Goal: Task Accomplishment & Management: Manage account settings

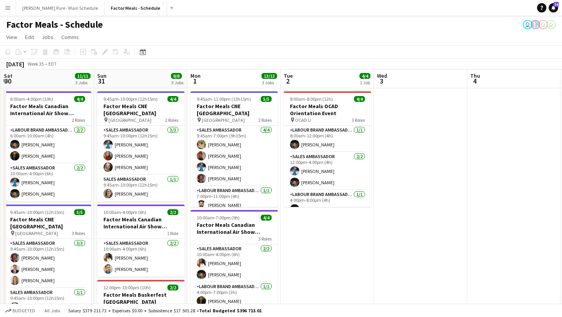
scroll to position [0, 0]
click at [65, 10] on button "Simon Pure - Main Schedule Close" at bounding box center [60, 7] width 89 height 15
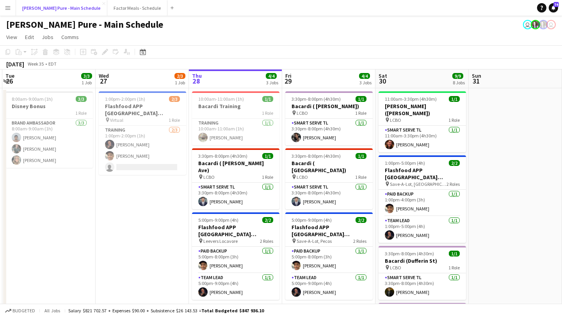
scroll to position [0, 201]
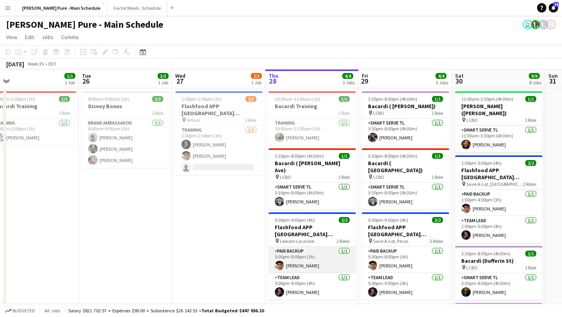
click at [321, 250] on app-card-role "Paid Backup 1/1 5:00pm-8:00pm (3h) Kevin Vidal" at bounding box center [312, 260] width 87 height 27
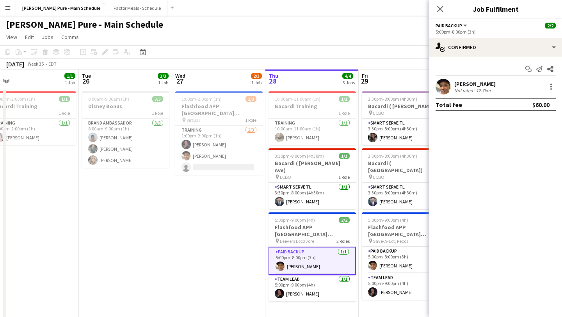
click at [556, 88] on div "Kevin Vidal Not rated 12.7km" at bounding box center [496, 87] width 133 height 16
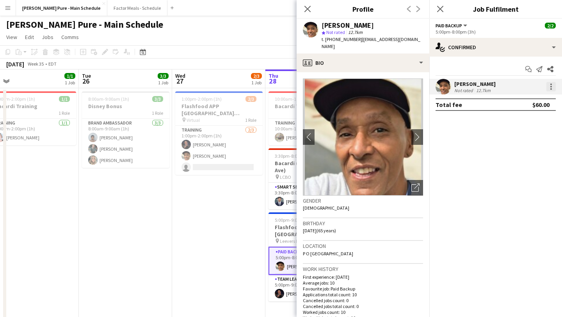
click at [551, 84] on div at bounding box center [552, 85] width 2 height 2
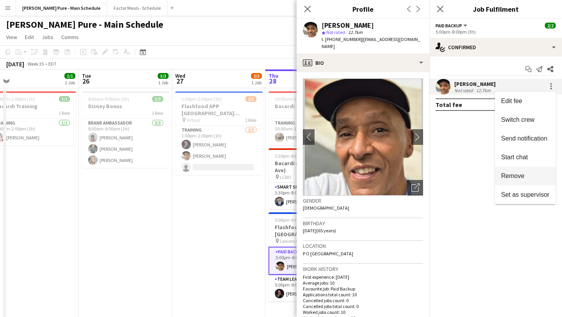
click at [521, 182] on button "Remove" at bounding box center [525, 176] width 61 height 19
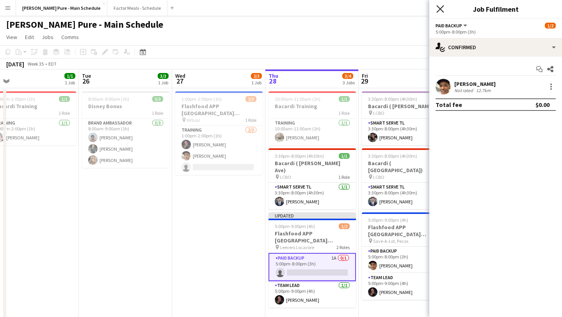
click at [439, 11] on icon "Close pop-in" at bounding box center [440, 8] width 7 height 7
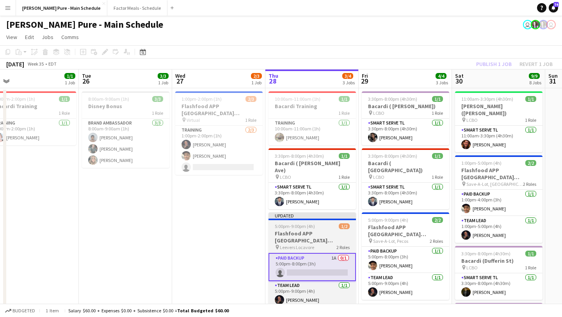
click at [317, 230] on h3 "Flashfood APP USA Denver, CO" at bounding box center [312, 237] width 87 height 14
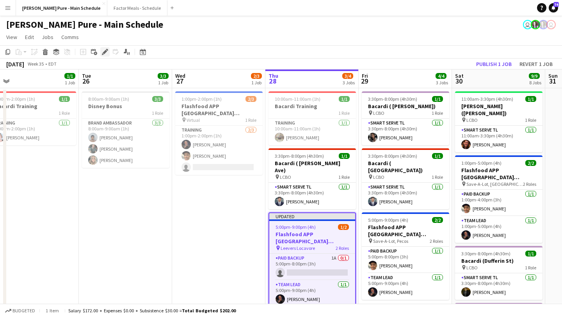
click at [105, 54] on icon "Edit" at bounding box center [105, 52] width 6 height 6
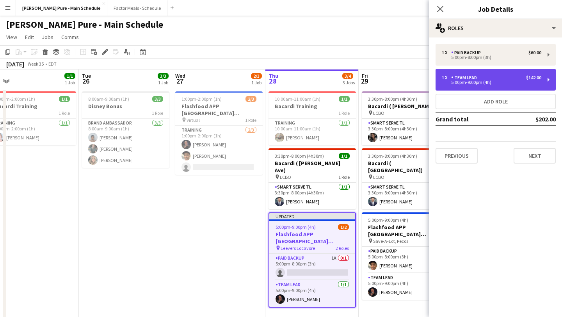
click at [494, 79] on div "1 x Team Lead $142.00" at bounding box center [492, 77] width 100 height 5
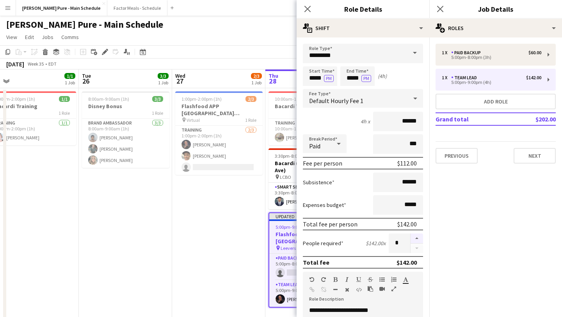
click at [416, 238] on button "button" at bounding box center [417, 239] width 12 height 10
type input "*"
click at [441, 7] on icon "Close pop-in" at bounding box center [440, 8] width 7 height 7
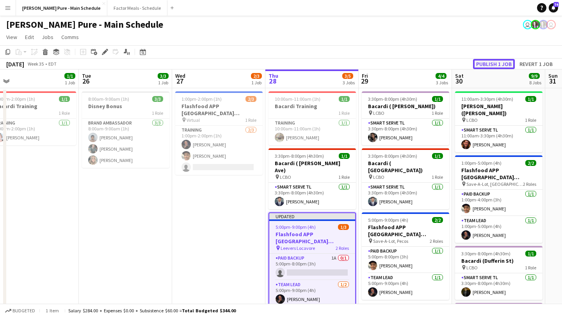
click at [490, 63] on button "Publish 1 job" at bounding box center [494, 64] width 42 height 10
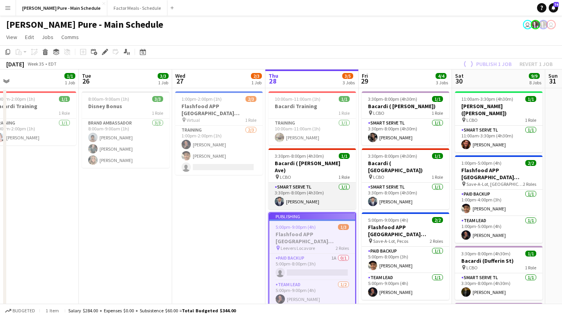
scroll to position [75, 0]
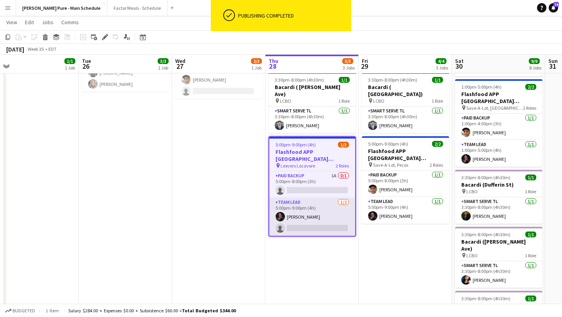
click at [307, 211] on app-card-role "Team Lead 1/2 5:00pm-9:00pm (4h) Bill Goldstein single-neutral-actions" at bounding box center [312, 217] width 86 height 38
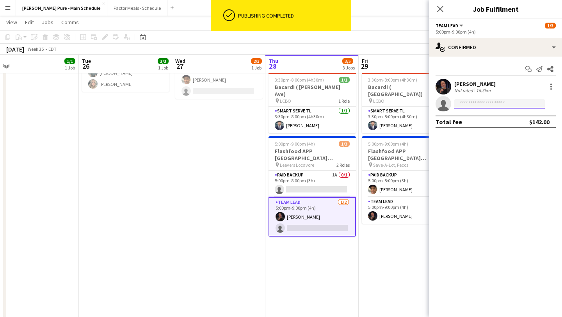
click at [472, 106] on input at bounding box center [500, 103] width 91 height 9
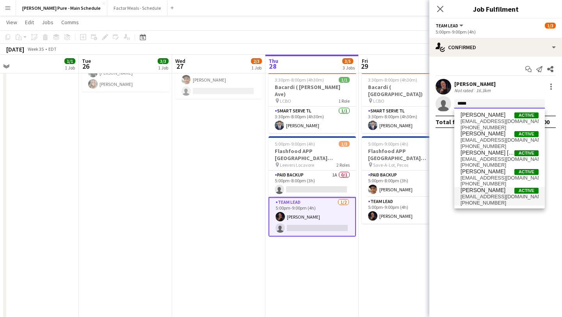
type input "*****"
click at [488, 192] on span "Kevin Vidal Active" at bounding box center [500, 190] width 78 height 7
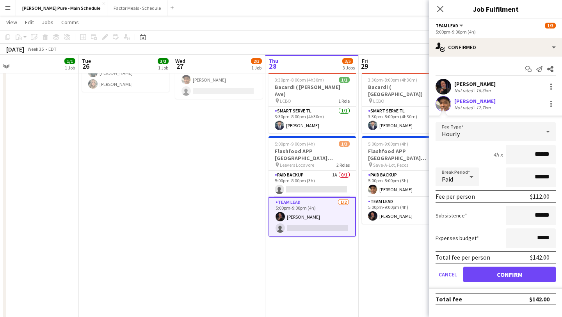
click at [499, 285] on form "Fee Type Hourly 4h x ****** Break Period Paid ****** Fee per person $112.00 Sub…" at bounding box center [496, 205] width 133 height 167
click at [502, 274] on button "Confirm" at bounding box center [510, 275] width 93 height 16
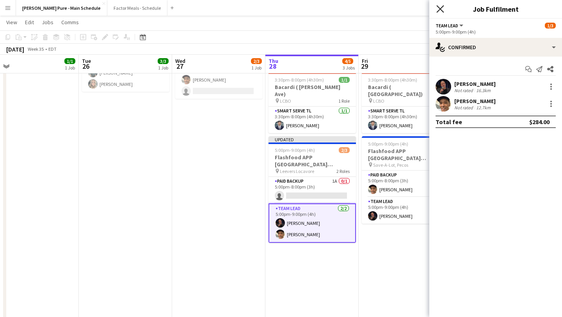
click at [439, 6] on icon "Close pop-in" at bounding box center [440, 8] width 7 height 7
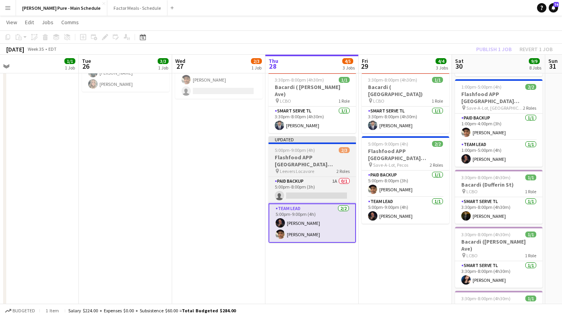
click at [311, 146] on app-job-card "Updated 5:00pm-9:00pm (4h) 2/3 Flashfood APP USA Denver, CO pin Leevers Locavor…" at bounding box center [312, 189] width 87 height 107
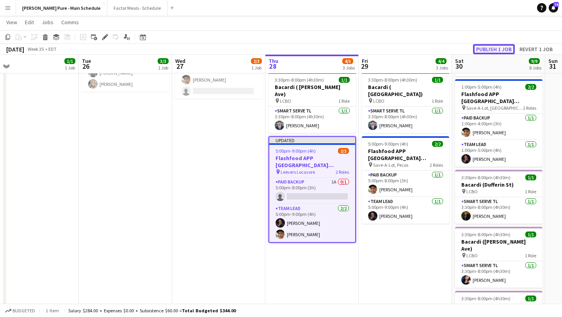
click at [498, 47] on button "Publish 1 job" at bounding box center [494, 49] width 42 height 10
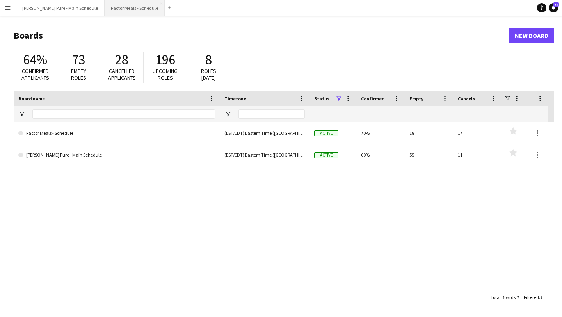
click at [112, 5] on button "Factor Meals - Schedule Close" at bounding box center [135, 7] width 60 height 15
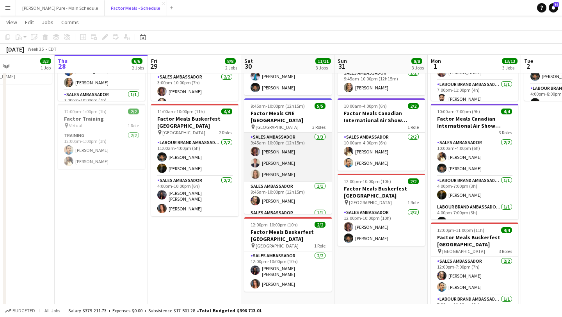
scroll to position [14, 0]
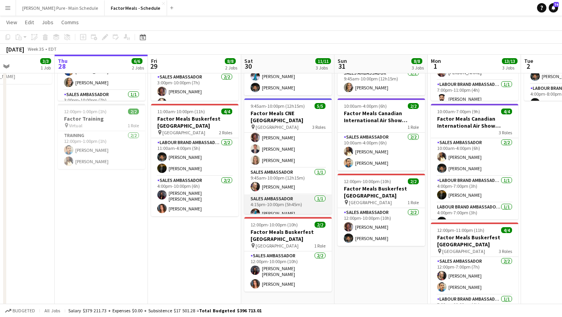
click at [287, 210] on app-card-role "Sales Ambassador [DATE] 4:15pm-10:00pm (5h45m) [PERSON_NAME]" at bounding box center [287, 208] width 87 height 27
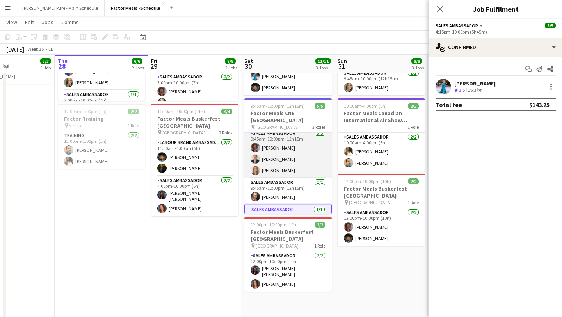
scroll to position [5, 0]
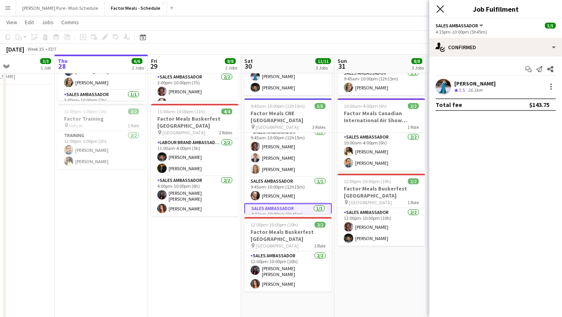
click at [443, 12] on icon "Close pop-in" at bounding box center [440, 8] width 7 height 7
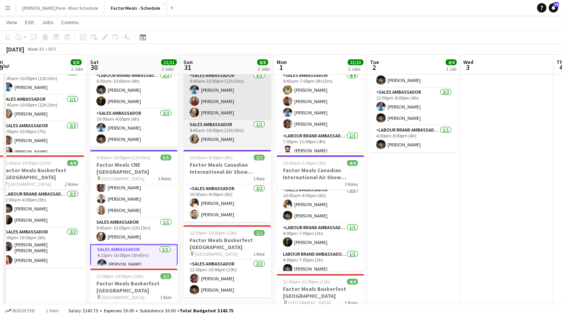
scroll to position [55, 0]
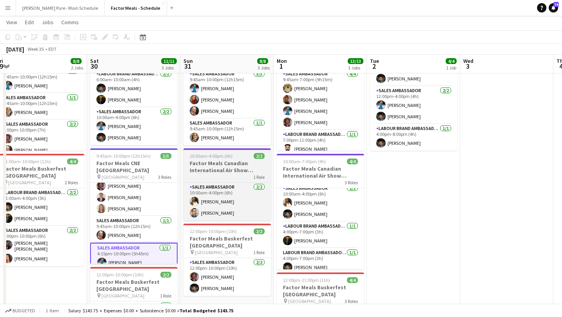
click at [230, 160] on h3 "Factor Meals Canadian International Air Show [GEOGRAPHIC_DATA]" at bounding box center [227, 167] width 87 height 14
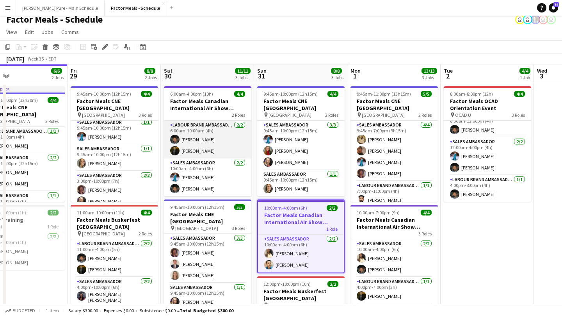
scroll to position [0, 301]
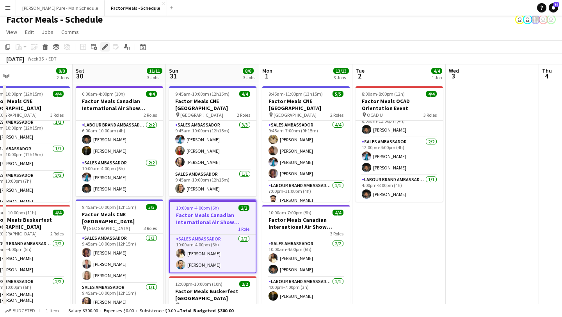
click at [106, 47] on icon "Edit" at bounding box center [105, 47] width 6 height 6
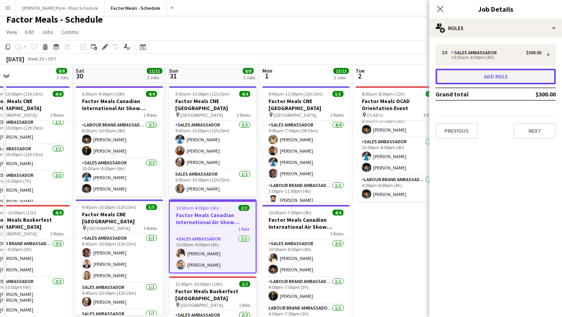
click at [510, 75] on button "Add role" at bounding box center [496, 77] width 120 height 16
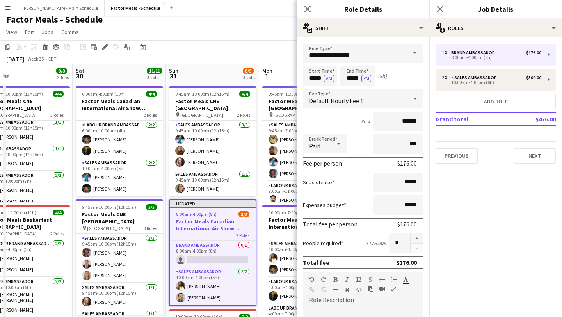
click at [414, 54] on span at bounding box center [415, 53] width 16 height 19
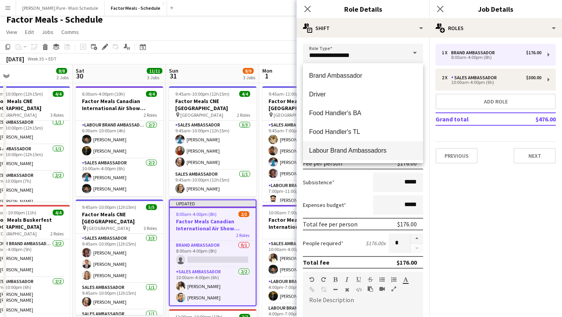
click at [353, 152] on span "Labour Brand Ambassadors" at bounding box center [363, 150] width 108 height 7
type input "**********"
type input "******"
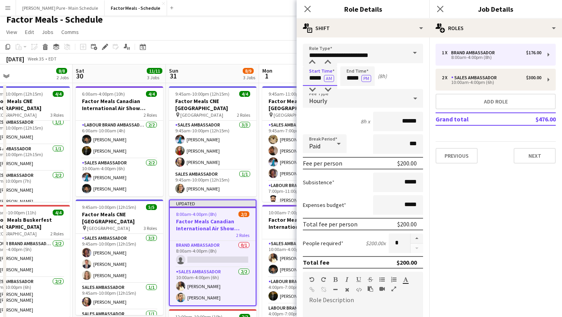
click at [315, 75] on input "*****" at bounding box center [320, 76] width 34 height 20
type input "*****"
click at [315, 63] on div at bounding box center [313, 63] width 16 height 8
click at [350, 70] on input "*****" at bounding box center [358, 76] width 34 height 20
click at [351, 92] on div at bounding box center [350, 90] width 16 height 8
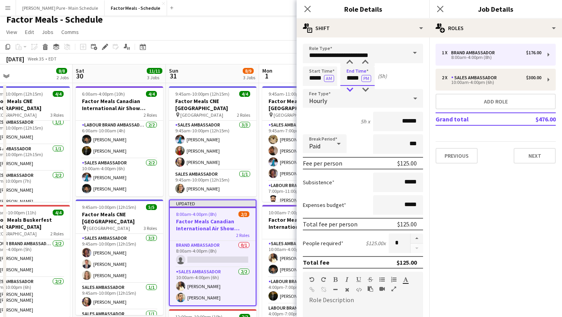
click at [351, 92] on div at bounding box center [350, 90] width 16 height 8
type input "*****"
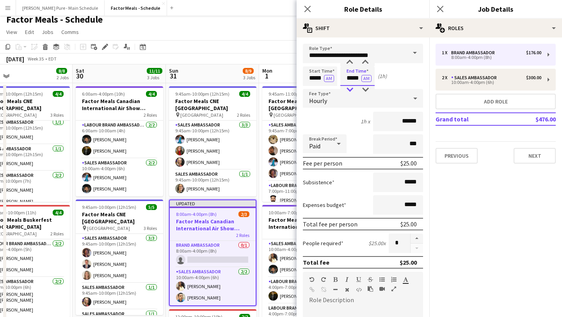
click at [351, 92] on div at bounding box center [350, 90] width 16 height 8
click at [441, 7] on icon "Close pop-in" at bounding box center [440, 8] width 7 height 7
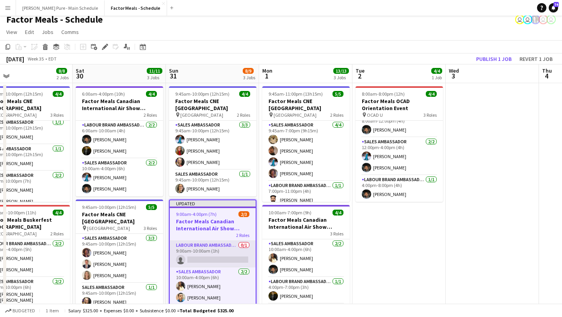
click at [215, 251] on app-card-role "Labour Brand Ambassadors 0/1 9:00am-10:00am (1h) single-neutral-actions" at bounding box center [213, 254] width 86 height 27
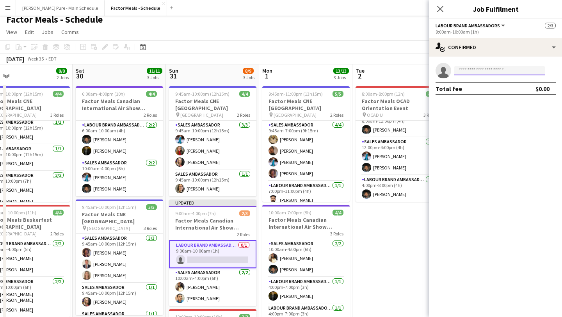
click at [508, 68] on input at bounding box center [500, 70] width 91 height 9
type input "******"
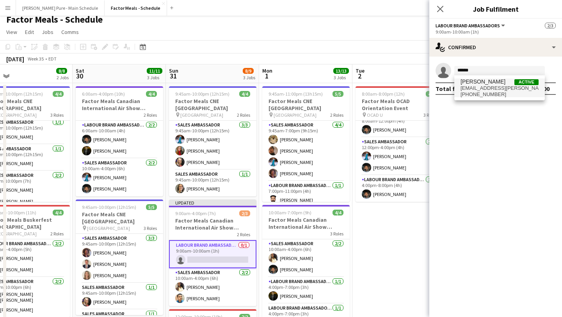
click at [504, 84] on span "[PERSON_NAME] Active" at bounding box center [500, 82] width 78 height 7
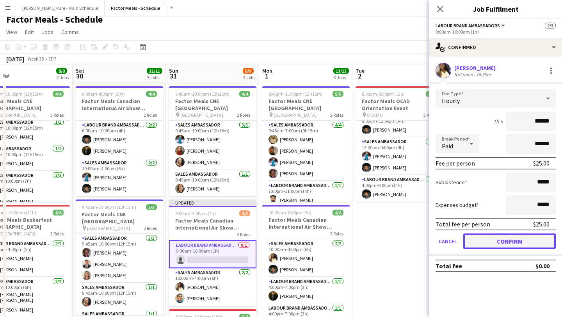
click at [507, 242] on button "Confirm" at bounding box center [510, 242] width 93 height 16
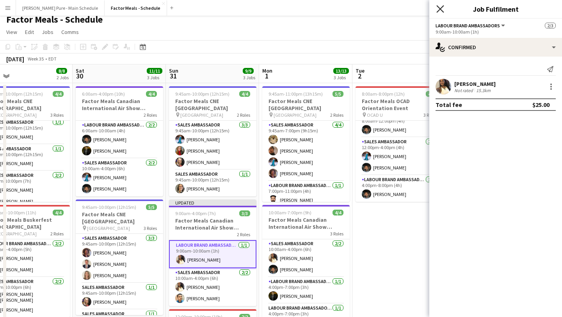
click at [442, 11] on icon at bounding box center [440, 8] width 7 height 7
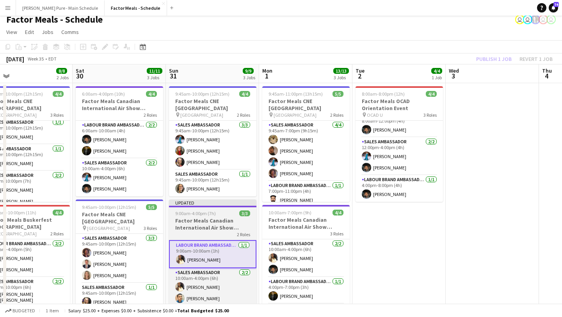
click at [212, 217] on h3 "Factor Meals Canadian International Air Show [GEOGRAPHIC_DATA]" at bounding box center [212, 224] width 87 height 14
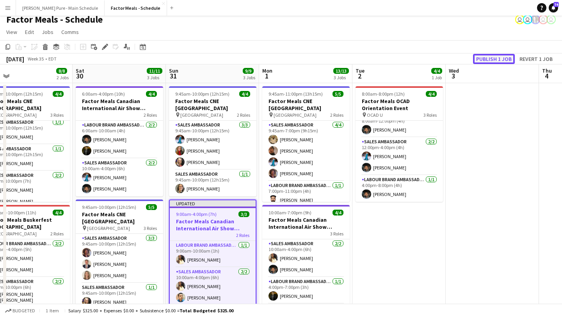
click at [507, 60] on button "Publish 1 job" at bounding box center [494, 59] width 42 height 10
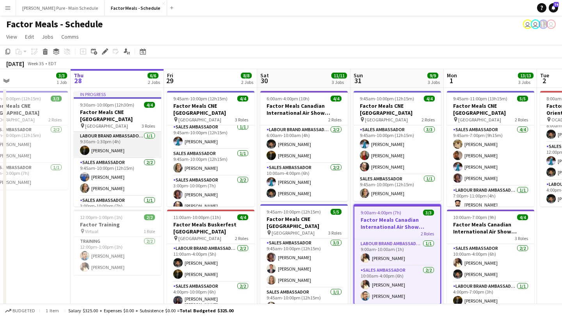
scroll to position [9, 0]
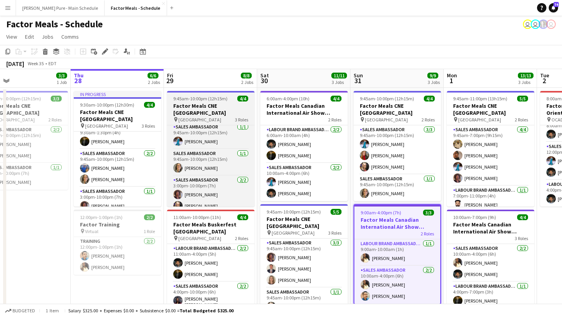
click at [198, 102] on h3 "Factor Meals CNE [GEOGRAPHIC_DATA]" at bounding box center [210, 109] width 87 height 14
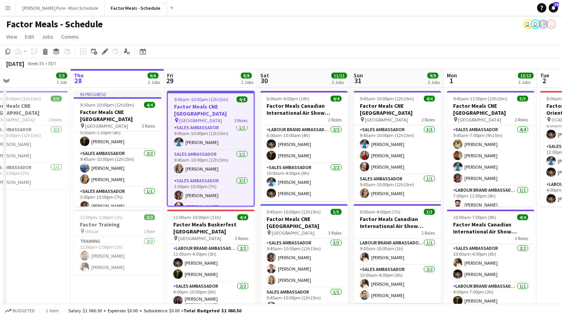
click at [104, 57] on app-toolbar "Copy Paste Paste Command V Paste with crew Command Shift V Paste linked Job [GE…" at bounding box center [281, 51] width 562 height 13
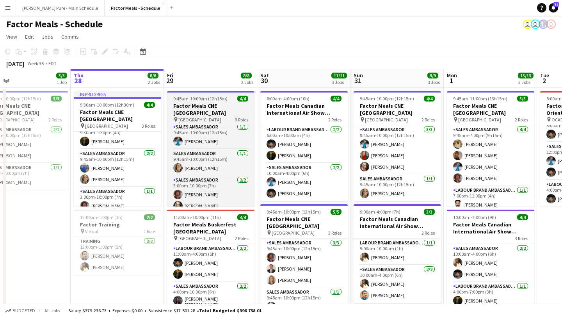
click at [221, 102] on app-job-card "9:45am-10:00pm (12h15m) 4/4 Factor Meals CNE Toronto pin Enercare Centre 3 Role…" at bounding box center [210, 149] width 87 height 116
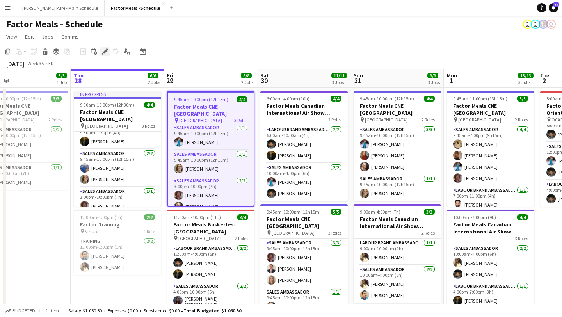
click at [102, 54] on icon "Edit" at bounding box center [105, 51] width 6 height 6
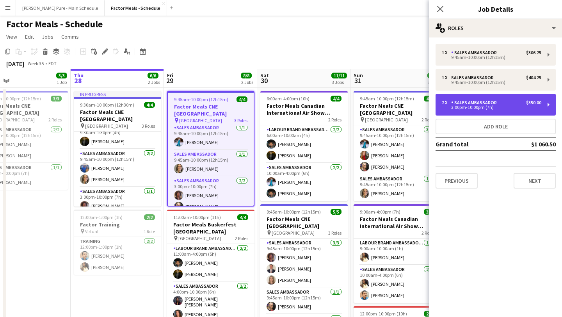
click at [479, 107] on div "3:00pm-10:00pm (7h)" at bounding box center [492, 107] width 100 height 4
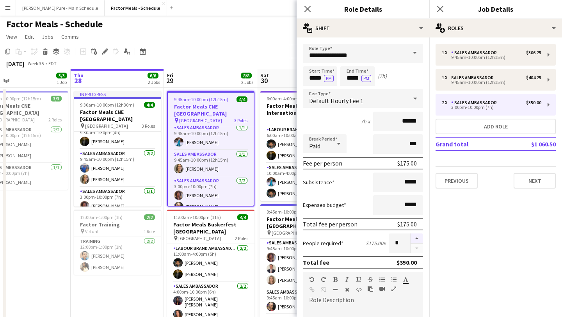
click at [418, 237] on button "button" at bounding box center [417, 239] width 12 height 10
type input "*"
click at [437, 8] on icon "Close pop-in" at bounding box center [440, 8] width 7 height 7
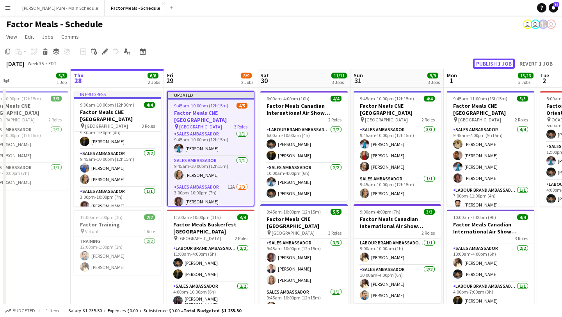
click at [498, 66] on button "Publish 1 job" at bounding box center [494, 64] width 42 height 10
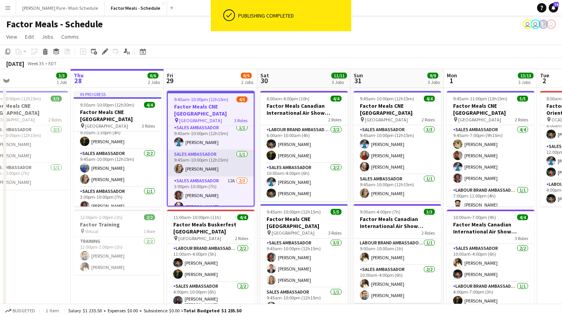
scroll to position [16, 0]
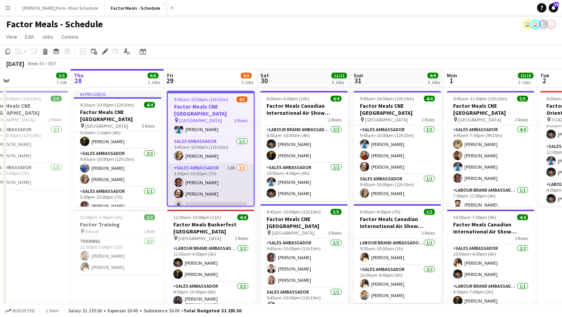
click at [207, 191] on app-card-role "Sales Ambassador 12A [DATE] 3:00pm-10:00pm (7h) [PERSON_NAME] [PERSON_NAME] sin…" at bounding box center [211, 188] width 86 height 49
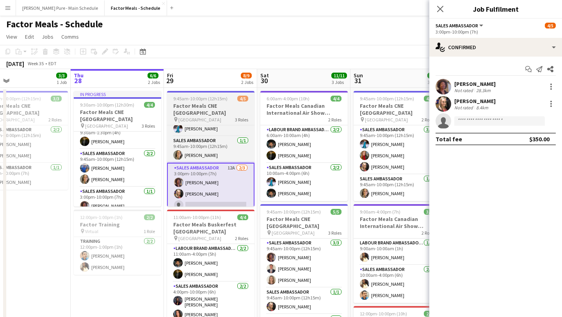
click at [211, 109] on h3 "Factor Meals CNE [GEOGRAPHIC_DATA]" at bounding box center [210, 109] width 87 height 14
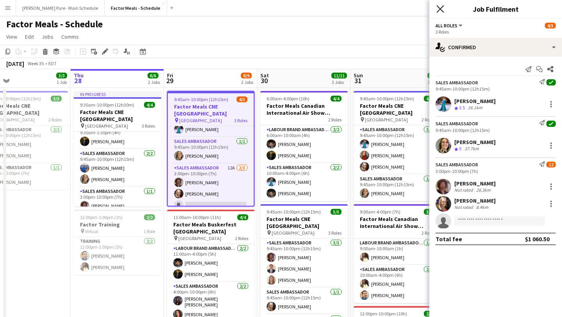
click at [438, 6] on icon at bounding box center [440, 8] width 7 height 7
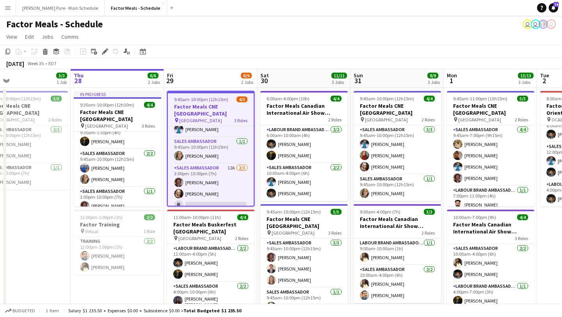
click at [211, 107] on h3 "Factor Meals CNE [GEOGRAPHIC_DATA]" at bounding box center [211, 110] width 86 height 14
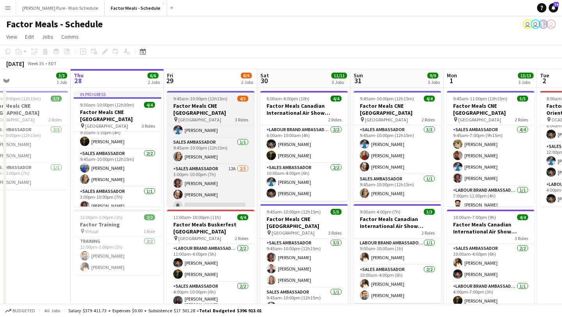
click at [207, 116] on app-job-card "9:45am-10:00pm (12h15m) 4/5 Factor Meals CNE Toronto pin Enercare Centre 3 Role…" at bounding box center [210, 149] width 87 height 116
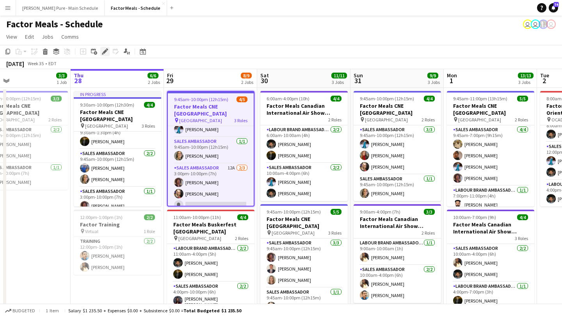
click at [105, 49] on icon "Edit" at bounding box center [105, 51] width 6 height 6
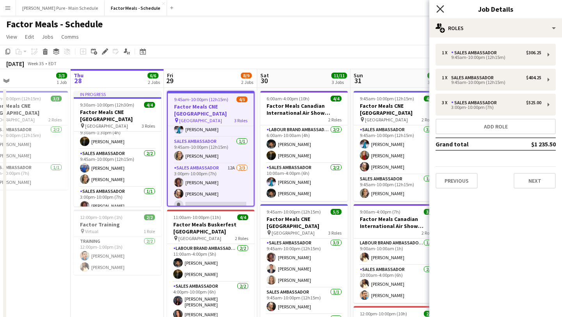
click at [438, 8] on icon "Close pop-in" at bounding box center [440, 8] width 7 height 7
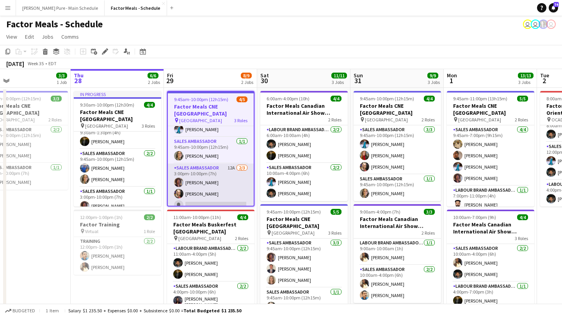
click at [212, 196] on app-card-role "Sales Ambassador 12A [DATE] 3:00pm-10:00pm (7h) [PERSON_NAME] [PERSON_NAME] sin…" at bounding box center [211, 188] width 86 height 49
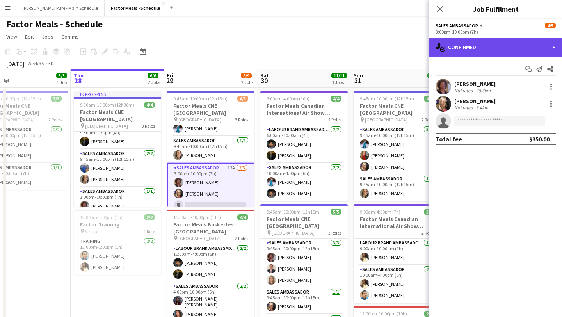
click at [553, 46] on div "single-neutral-actions-check-2 Confirmed" at bounding box center [496, 47] width 133 height 19
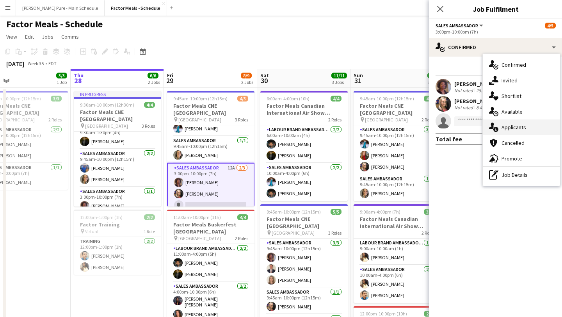
click at [536, 126] on div "single-neutral-actions-information Applicants" at bounding box center [521, 128] width 77 height 16
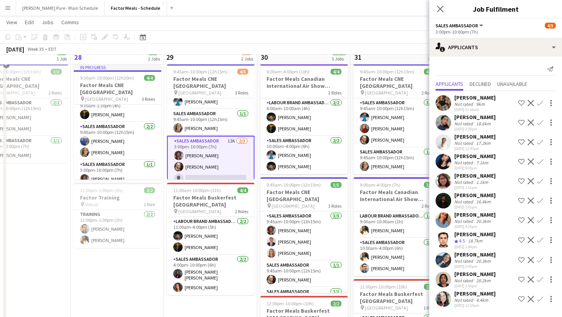
scroll to position [18, 0]
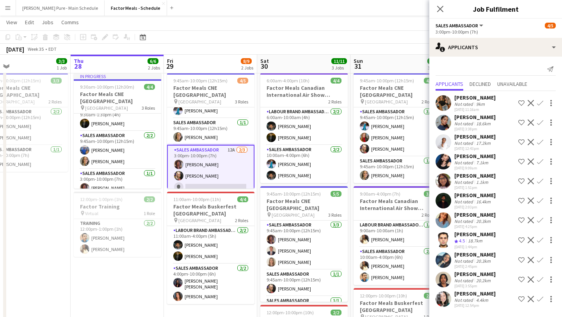
click at [441, 302] on app-user-avatar at bounding box center [444, 299] width 16 height 16
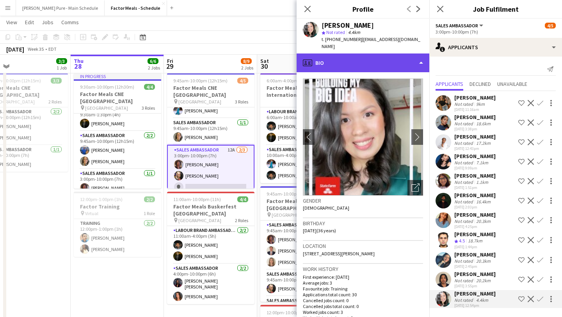
click at [418, 55] on div "profile Bio" at bounding box center [363, 63] width 133 height 19
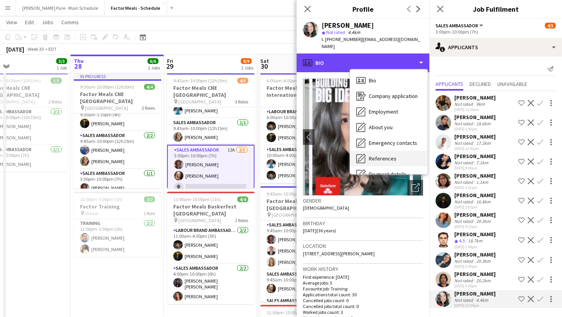
scroll to position [58, 0]
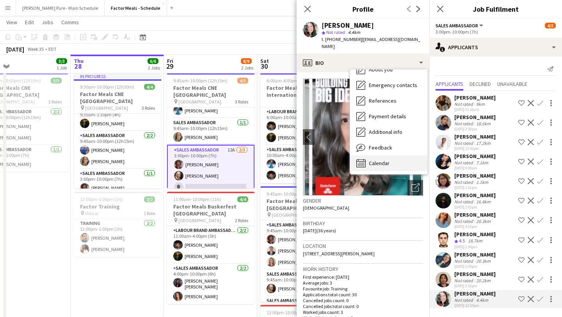
click at [380, 160] on span "Calendar" at bounding box center [379, 163] width 21 height 7
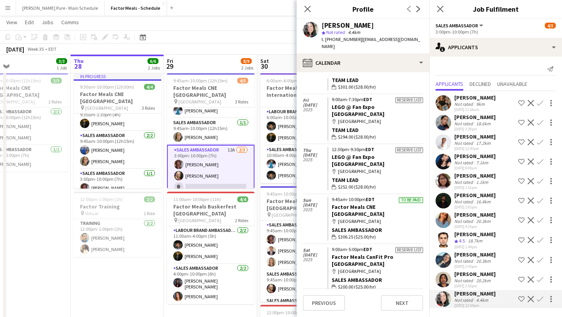
scroll to position [748, 0]
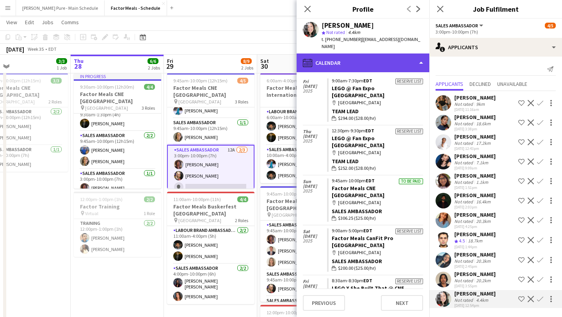
click at [414, 54] on div "calendar-full Calendar" at bounding box center [363, 63] width 133 height 19
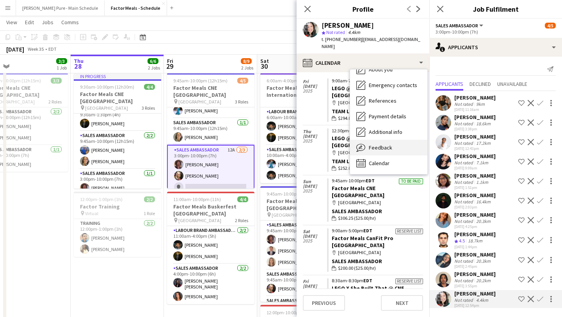
click at [368, 140] on div "Feedback Feedback" at bounding box center [388, 148] width 77 height 16
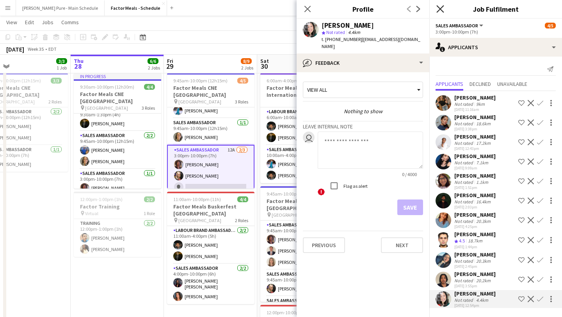
click at [443, 7] on icon at bounding box center [440, 8] width 7 height 7
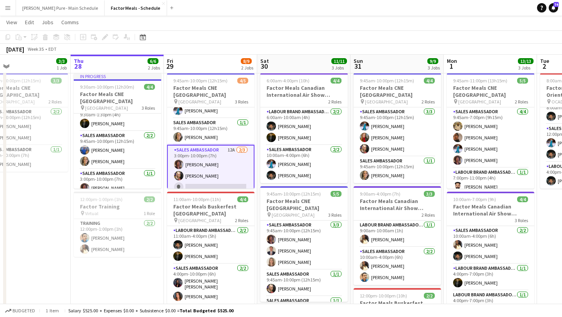
click at [221, 173] on app-card-role "Sales Ambassador 12A [DATE] 3:00pm-10:00pm (7h) [PERSON_NAME] [PERSON_NAME] sin…" at bounding box center [210, 170] width 87 height 51
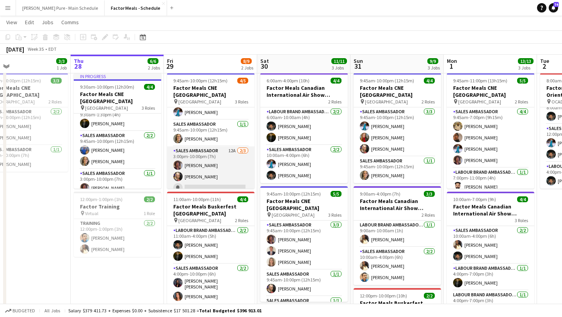
click at [221, 173] on app-card-role "Sales Ambassador 12A [DATE] 3:00pm-10:00pm (7h) [PERSON_NAME] [PERSON_NAME] sin…" at bounding box center [210, 170] width 87 height 49
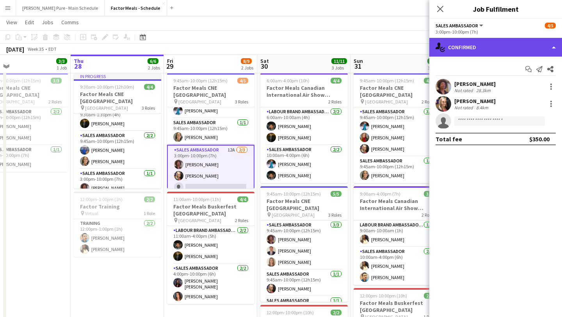
click at [537, 52] on div "single-neutral-actions-check-2 Confirmed" at bounding box center [496, 47] width 133 height 19
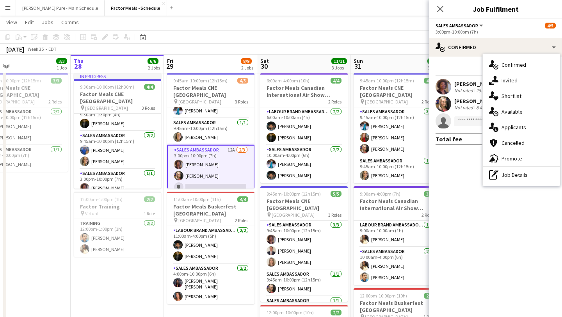
click at [518, 159] on div "advertising-megaphone Promote" at bounding box center [521, 159] width 77 height 16
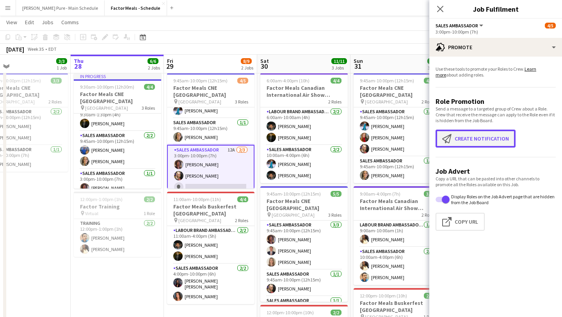
click at [476, 142] on button "Create notification Create notification" at bounding box center [476, 139] width 80 height 18
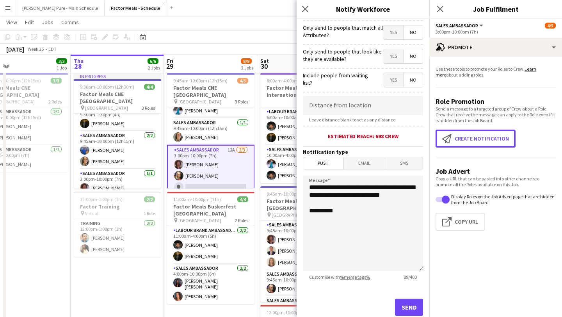
scroll to position [94, 0]
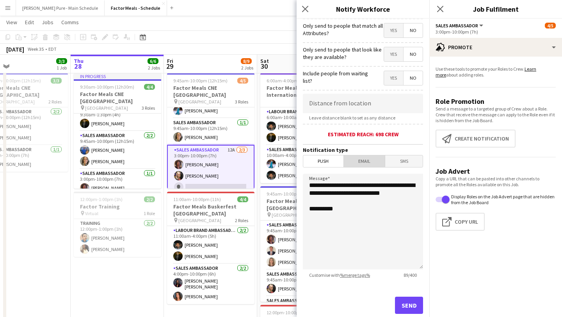
click at [362, 162] on span "Email" at bounding box center [364, 161] width 41 height 12
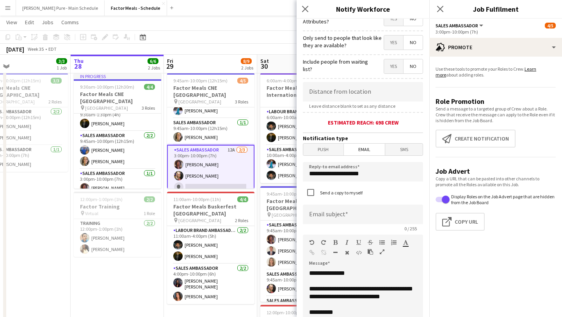
scroll to position [17, 0]
click at [328, 94] on input at bounding box center [363, 92] width 120 height 20
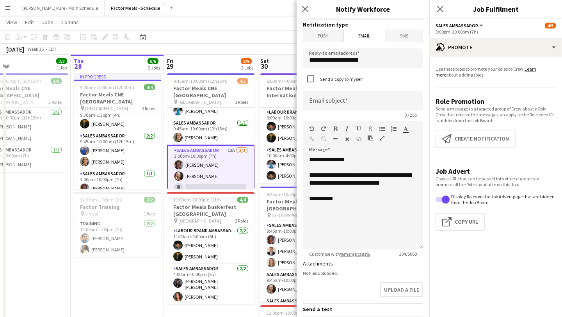
scroll to position [221, 0]
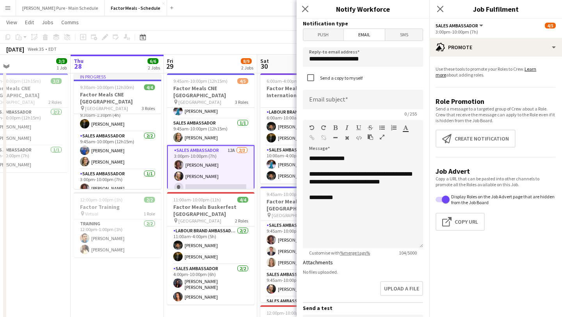
type input "******"
drag, startPoint x: 368, startPoint y: 62, endPoint x: 291, endPoint y: 55, distance: 77.7
type input "**********"
click at [330, 98] on input at bounding box center [363, 100] width 120 height 20
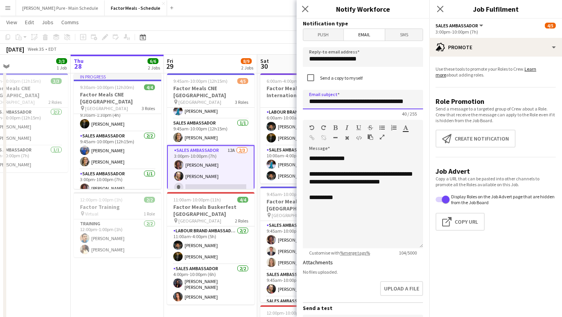
scroll to position [245, 0]
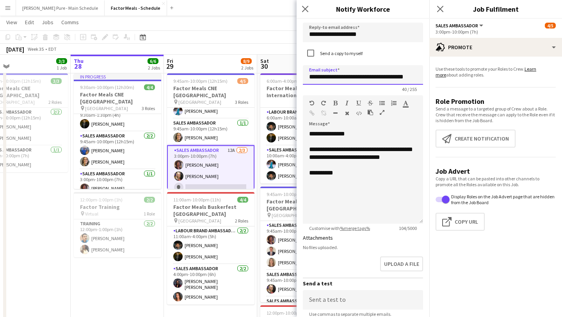
type input "**********"
drag, startPoint x: 346, startPoint y: 168, endPoint x: 358, endPoint y: 149, distance: 21.9
click at [358, 149] on div "**********" at bounding box center [363, 177] width 120 height 94
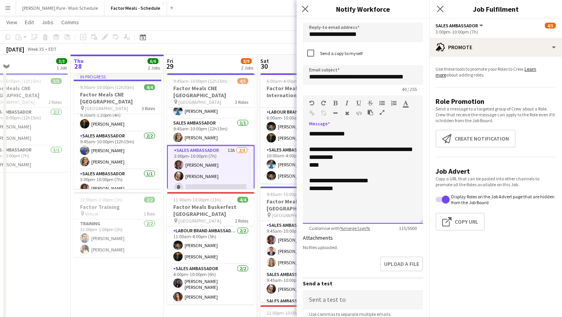
click at [350, 203] on div "**********" at bounding box center [363, 177] width 120 height 94
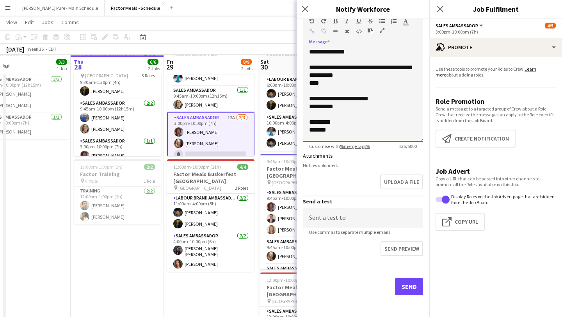
scroll to position [51, 0]
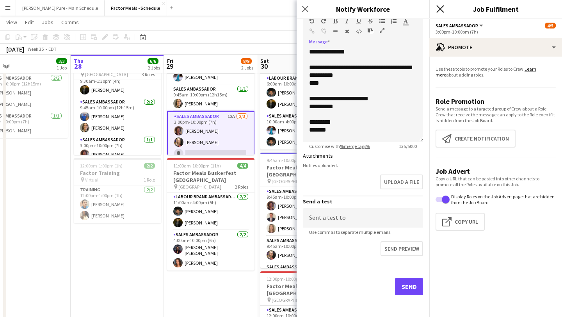
click at [441, 6] on icon "Close pop-in" at bounding box center [440, 8] width 7 height 7
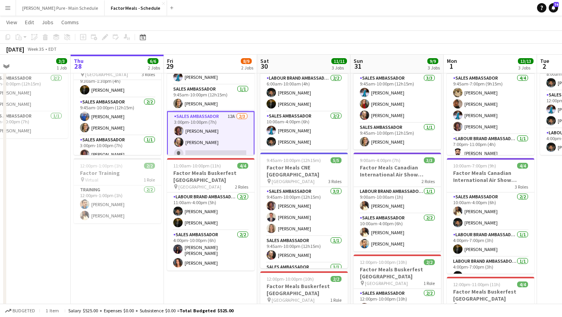
scroll to position [0, 0]
click at [213, 139] on app-card-role "Sales Ambassador 12A [DATE] 3:00pm-10:00pm (7h) [PERSON_NAME] [PERSON_NAME] sin…" at bounding box center [210, 136] width 87 height 51
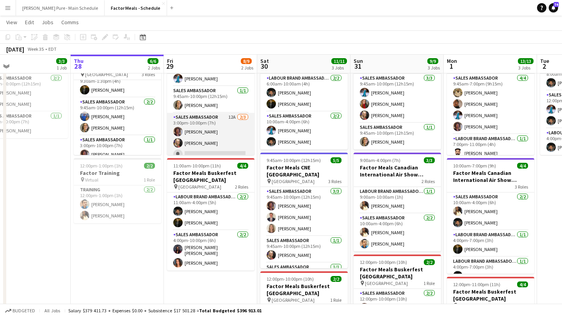
scroll to position [0, 396]
click at [212, 139] on app-card-role "Sales Ambassador 12A [DATE] 3:00pm-10:00pm (7h) [PERSON_NAME] [PERSON_NAME] sin…" at bounding box center [211, 137] width 87 height 49
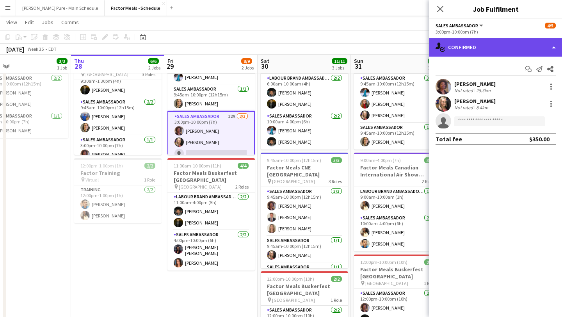
click at [538, 47] on div "single-neutral-actions-check-2 Confirmed" at bounding box center [496, 47] width 133 height 19
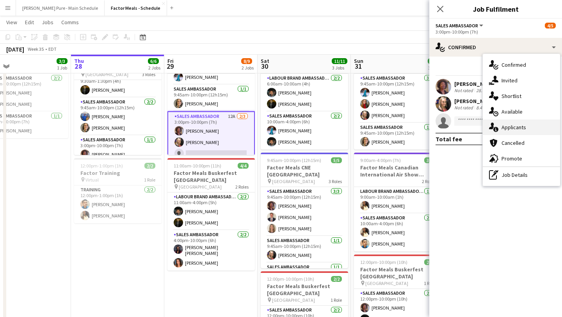
click at [544, 127] on div "single-neutral-actions-information Applicants" at bounding box center [521, 128] width 77 height 16
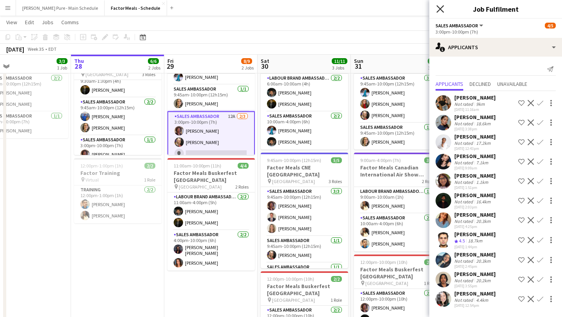
click at [441, 9] on icon at bounding box center [440, 8] width 7 height 7
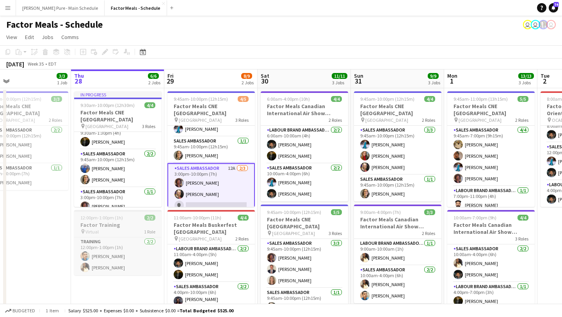
scroll to position [0, 0]
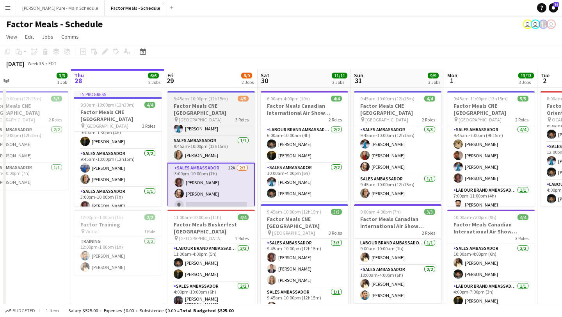
click at [193, 102] on app-job-card "9:45am-10:00pm (12h15m) 4/5 Factor Meals CNE Toronto pin Enercare Centre 3 Role…" at bounding box center [211, 149] width 87 height 116
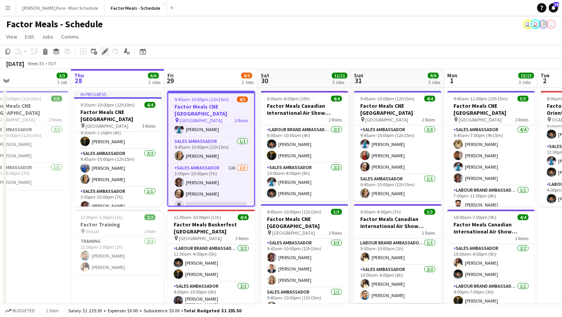
click at [106, 49] on icon "Edit" at bounding box center [105, 51] width 6 height 6
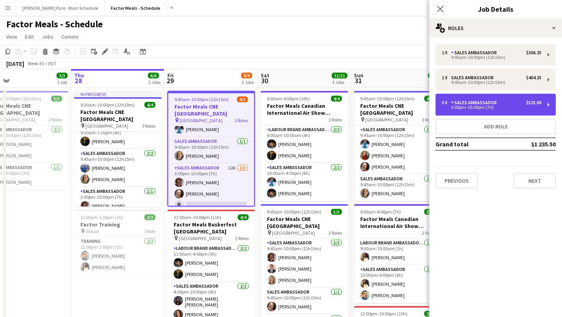
click at [476, 99] on div "3 x Sales Ambassador $525.00 3:00pm-10:00pm (7h)" at bounding box center [496, 105] width 120 height 22
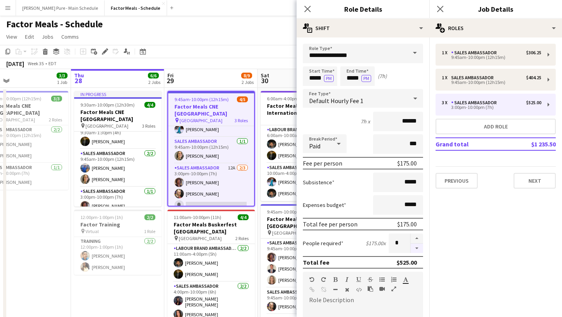
click at [419, 248] on button "button" at bounding box center [417, 249] width 12 height 10
type input "*"
click at [444, 11] on icon "Close pop-in" at bounding box center [440, 8] width 7 height 7
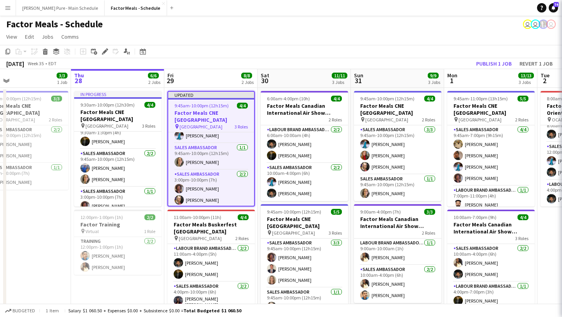
scroll to position [11, 0]
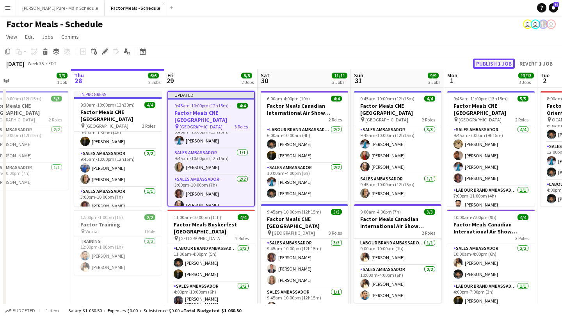
click at [493, 63] on button "Publish 1 job" at bounding box center [494, 64] width 42 height 10
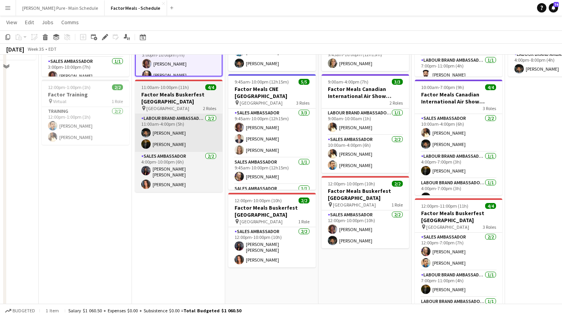
scroll to position [107, 0]
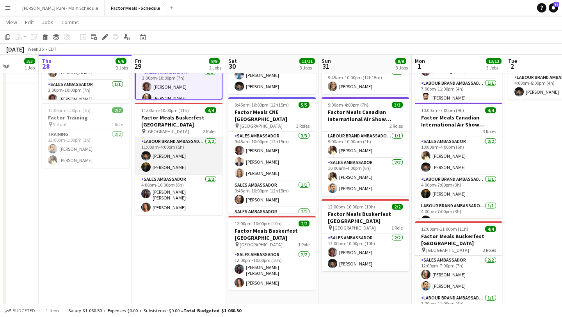
click at [189, 162] on app-card-role "Labour Brand Ambassadors [DATE] 11:00am-4:00pm (5h) [PERSON_NAME]" at bounding box center [178, 156] width 87 height 38
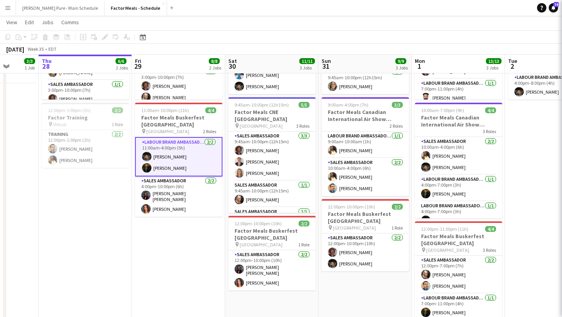
scroll to position [3, 0]
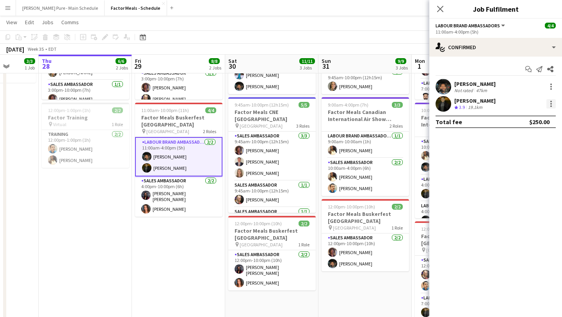
click at [553, 105] on div at bounding box center [551, 103] width 9 height 9
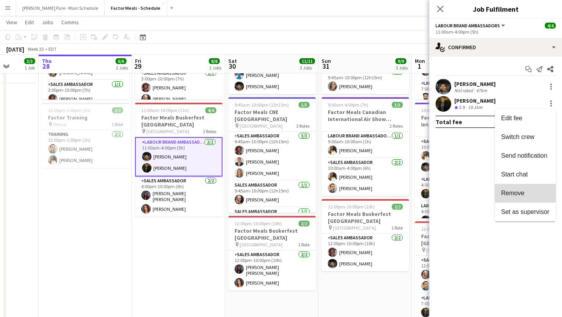
click at [522, 197] on button "Remove" at bounding box center [525, 193] width 61 height 19
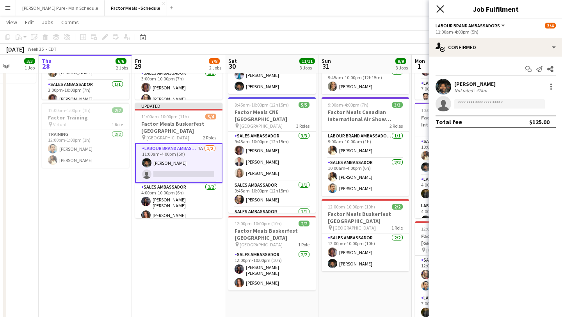
click at [438, 9] on icon "Close pop-in" at bounding box center [440, 8] width 7 height 7
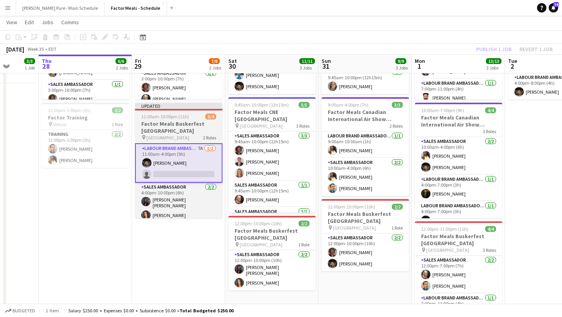
click at [157, 127] on h3 "Factor Meals Buskerfest [GEOGRAPHIC_DATA]" at bounding box center [178, 127] width 87 height 14
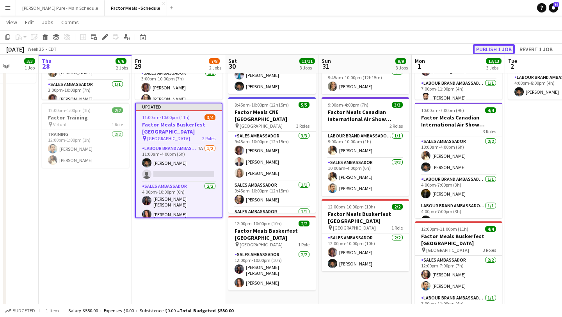
click at [503, 48] on button "Publish 1 job" at bounding box center [494, 49] width 42 height 10
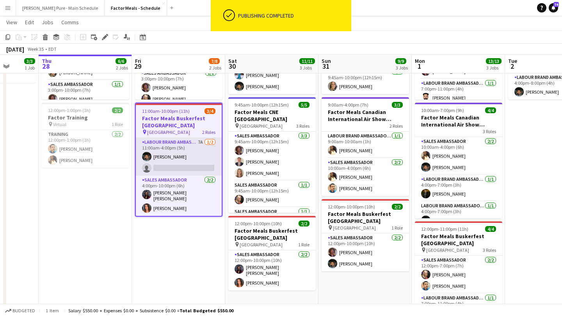
click at [164, 165] on app-card-role "Labour Brand Ambassadors 7A [DATE] 11:00am-4:00pm (5h) [PERSON_NAME] single-neu…" at bounding box center [179, 157] width 86 height 38
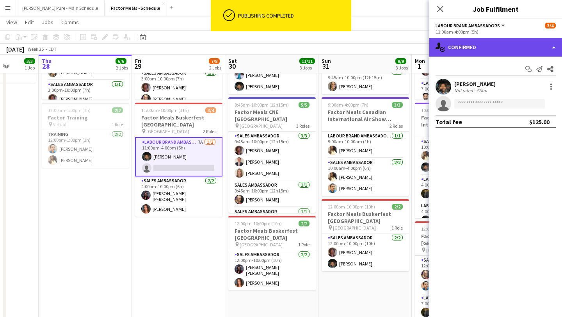
click at [471, 53] on div "single-neutral-actions-check-2 Confirmed" at bounding box center [496, 47] width 133 height 19
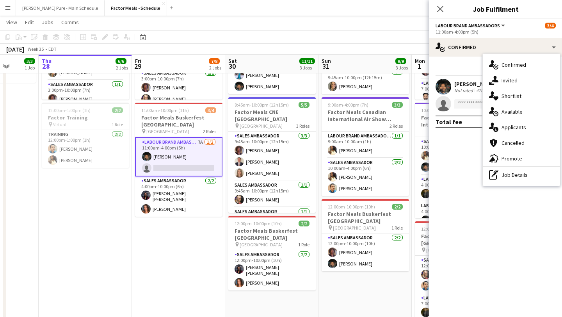
click at [517, 132] on div "single-neutral-actions-information Applicants" at bounding box center [521, 128] width 77 height 16
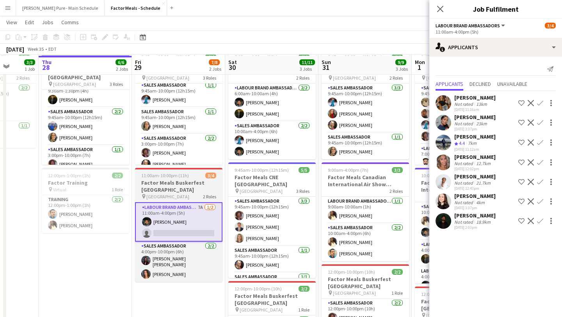
scroll to position [43, 0]
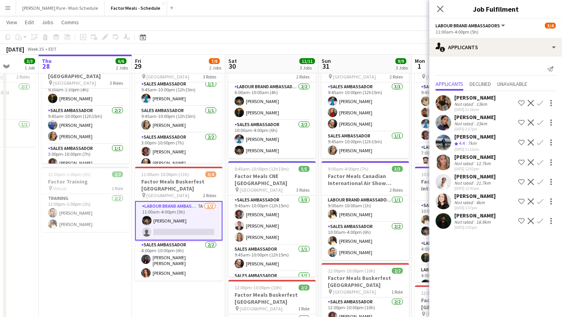
click at [159, 236] on app-card-role "Labour Brand Ambassadors 7A [DATE] 11:00am-4:00pm (5h) [PERSON_NAME] single-neu…" at bounding box center [178, 220] width 87 height 39
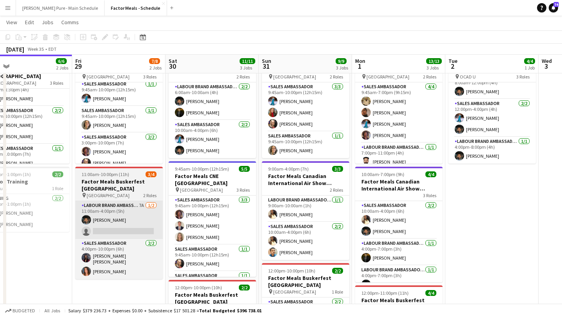
scroll to position [0, 300]
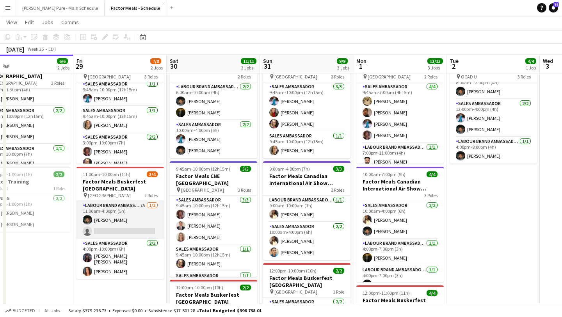
click at [118, 232] on app-card-role "Labour Brand Ambassadors 7A [DATE] 11:00am-4:00pm (5h) [PERSON_NAME] single-neu…" at bounding box center [120, 220] width 87 height 38
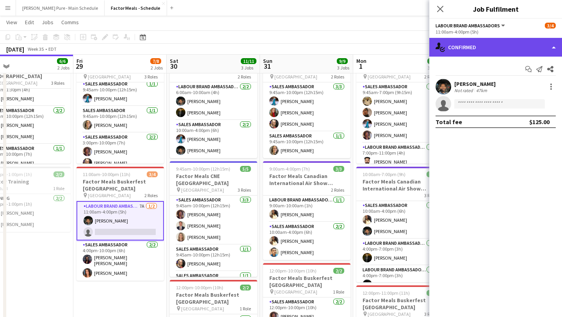
click at [542, 40] on div "single-neutral-actions-check-2 Confirmed" at bounding box center [496, 47] width 133 height 19
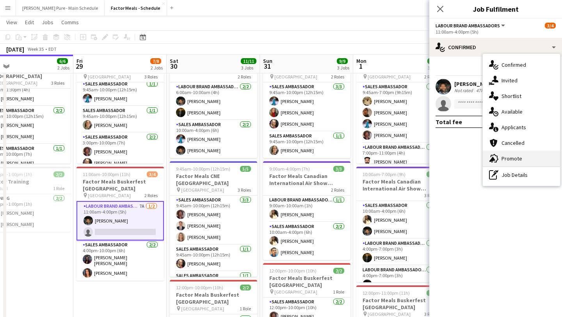
click at [531, 160] on div "advertising-megaphone Promote" at bounding box center [521, 159] width 77 height 16
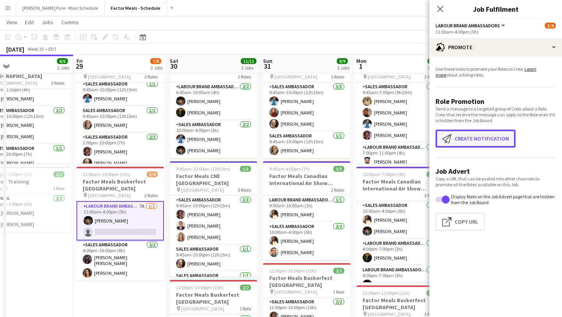
click at [479, 139] on button "Create notification Create notification" at bounding box center [476, 139] width 80 height 18
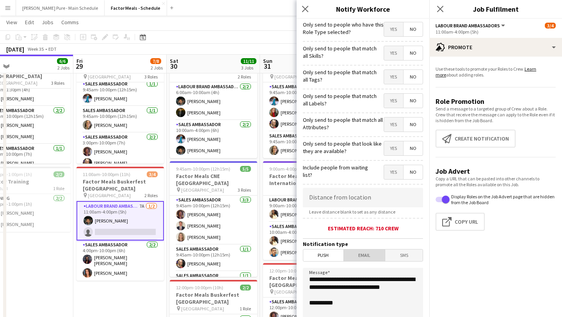
click at [361, 256] on span "Email" at bounding box center [364, 256] width 41 height 12
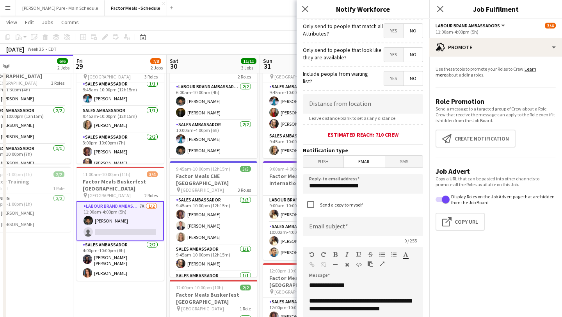
scroll to position [109, 0]
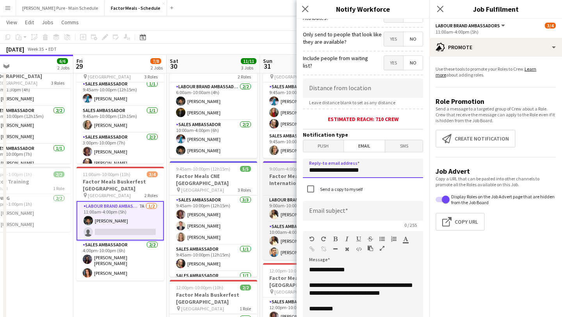
drag, startPoint x: 370, startPoint y: 171, endPoint x: 294, endPoint y: 170, distance: 75.8
type input "**********"
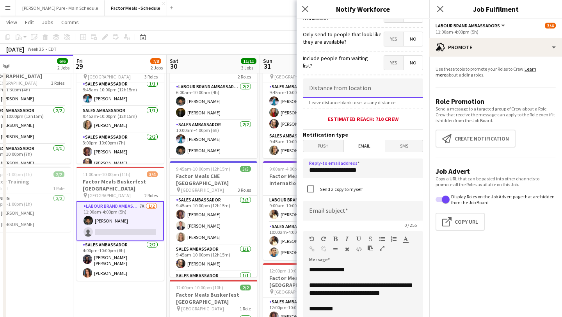
click at [339, 89] on input at bounding box center [363, 89] width 120 height 20
type input "******"
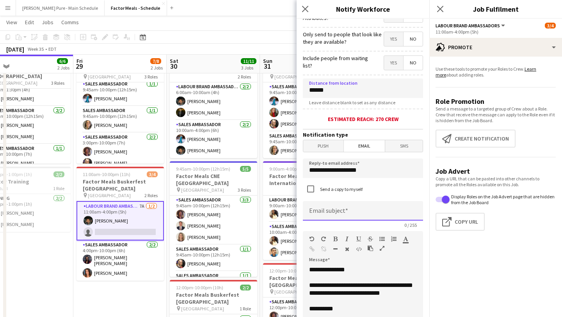
click at [341, 214] on input at bounding box center [363, 211] width 120 height 20
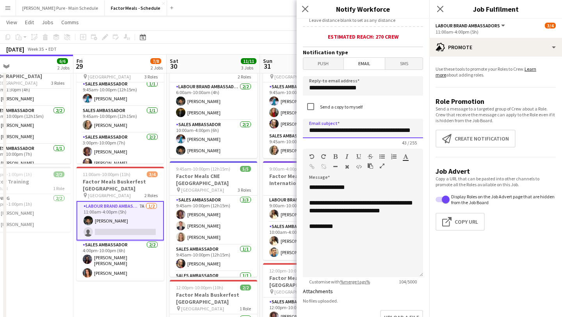
scroll to position [192, 0]
type input "**********"
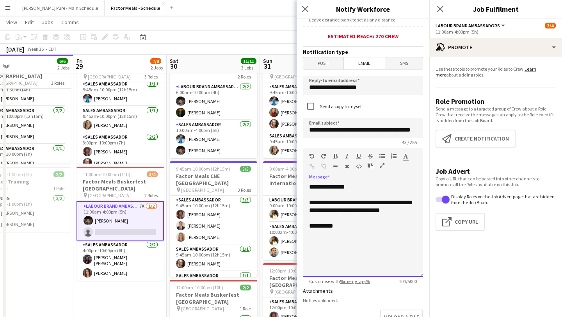
scroll to position [0, 0]
click at [307, 236] on div "**********" at bounding box center [363, 230] width 120 height 94
click at [349, 238] on div "**********" at bounding box center [363, 234] width 108 height 8
drag, startPoint x: 353, startPoint y: 221, endPoint x: 360, endPoint y: 202, distance: 19.9
click at [360, 202] on div "**********" at bounding box center [363, 230] width 120 height 94
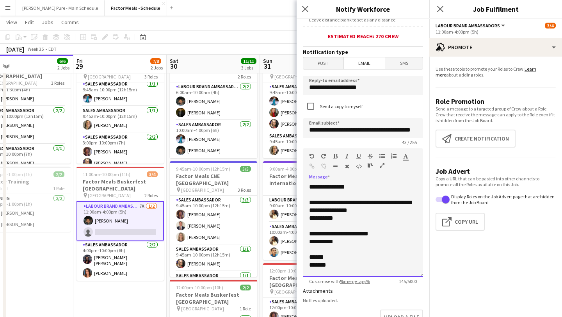
scroll to position [329, 0]
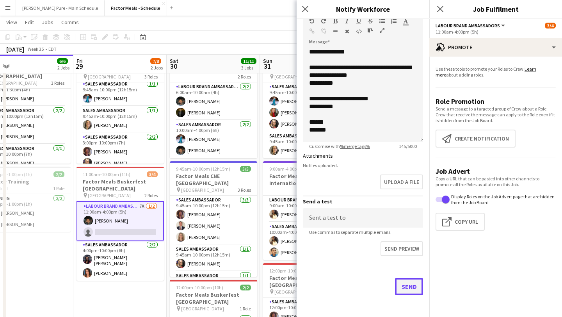
click at [407, 294] on button "Send" at bounding box center [409, 286] width 28 height 17
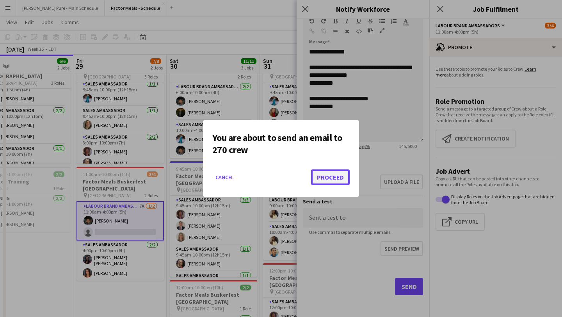
click at [325, 176] on button "Proceed" at bounding box center [330, 178] width 39 height 16
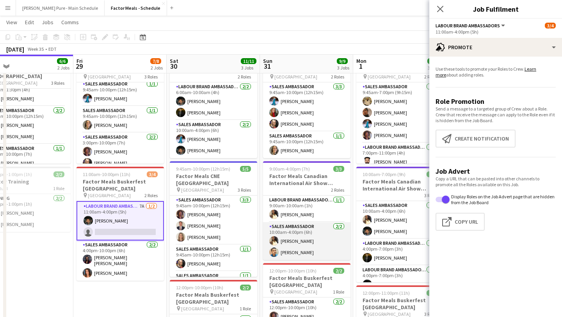
scroll to position [0, 376]
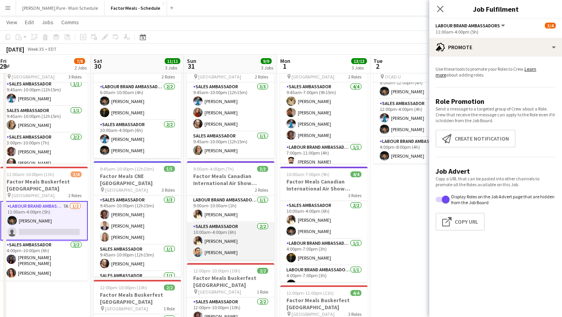
click at [230, 239] on app-card-role "Sales Ambassador [DATE] 10:00am-4:00pm (6h) [PERSON_NAME] [PERSON_NAME]" at bounding box center [230, 241] width 87 height 38
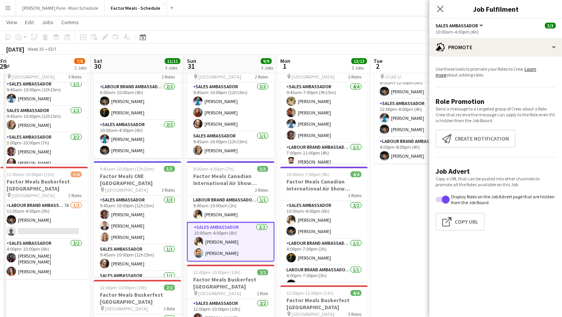
click at [209, 236] on app-card-role "Sales Ambassador [DATE] 10:00am-4:00pm (6h) [PERSON_NAME] [PERSON_NAME]" at bounding box center [230, 241] width 87 height 39
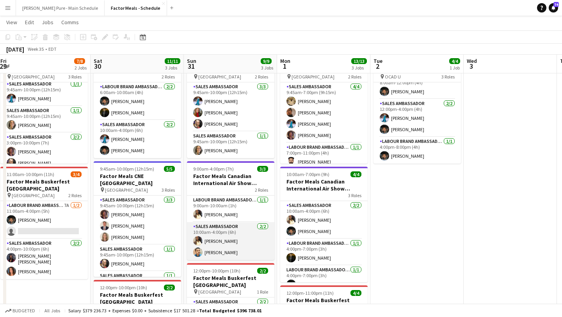
click at [209, 236] on app-card-role "Sales Ambassador [DATE] 10:00am-4:00pm (6h) [PERSON_NAME] [PERSON_NAME]" at bounding box center [230, 241] width 87 height 38
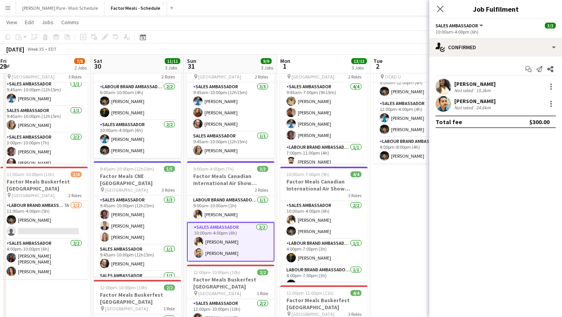
click at [441, 101] on app-user-avatar at bounding box center [444, 104] width 16 height 16
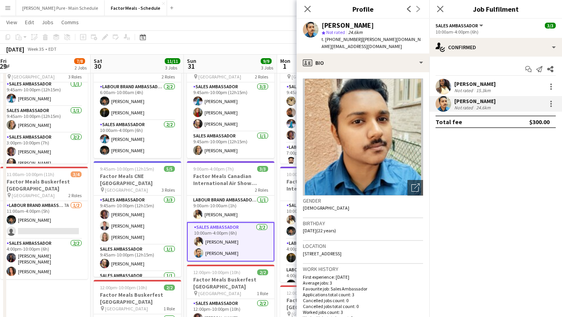
drag, startPoint x: 405, startPoint y: 39, endPoint x: 360, endPoint y: 39, distance: 44.5
click at [360, 39] on span "| [PERSON_NAME][DOMAIN_NAME][EMAIL_ADDRESS][DOMAIN_NAME]" at bounding box center [371, 42] width 99 height 13
click at [407, 44] on div "[PERSON_NAME] star Not rated 24.6km t. [PHONE_NUMBER] | [PERSON_NAME][DOMAIN_NA…" at bounding box center [363, 36] width 133 height 35
drag, startPoint x: 407, startPoint y: 41, endPoint x: 359, endPoint y: 41, distance: 48.0
click at [359, 41] on div "[PERSON_NAME] star Not rated 24.6km t. [PHONE_NUMBER] | [PERSON_NAME][DOMAIN_NA…" at bounding box center [363, 36] width 133 height 35
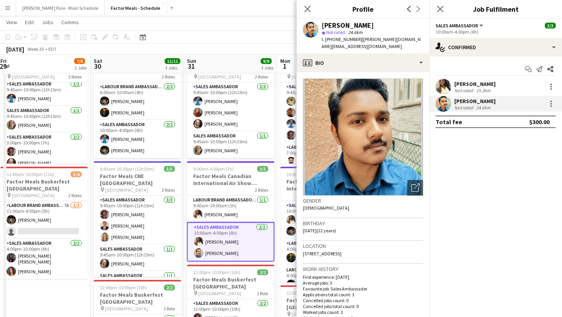
copy span "[PERSON_NAME][DOMAIN_NAME][EMAIL_ADDRESS][DOMAIN_NAME]"
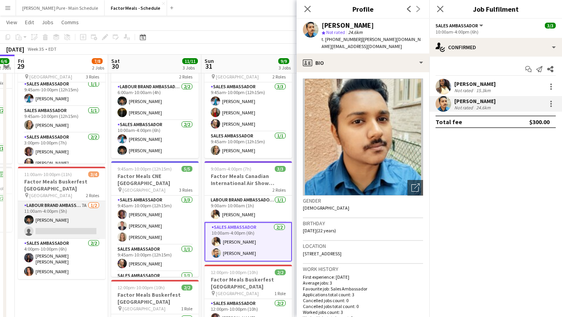
click at [75, 234] on app-card-role "Labour Brand Ambassadors 7A [DATE] 11:00am-4:00pm (5h) [PERSON_NAME] single-neu…" at bounding box center [61, 220] width 87 height 38
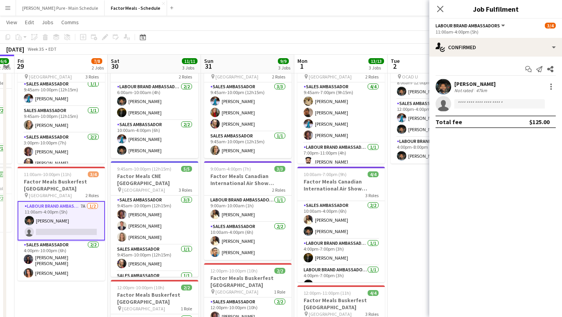
click at [537, 57] on div "Start chat Send notification Share [PERSON_NAME] Not rated 47km single-neutral-…" at bounding box center [496, 96] width 133 height 78
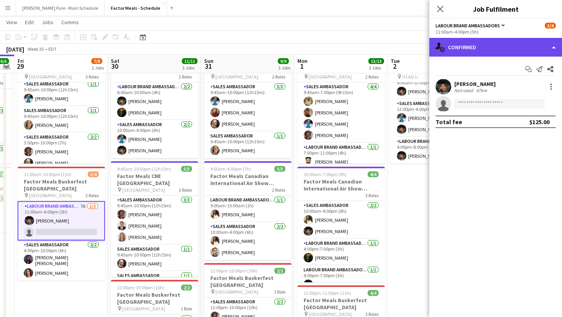
click at [535, 46] on div "single-neutral-actions-check-2 Confirmed" at bounding box center [496, 47] width 133 height 19
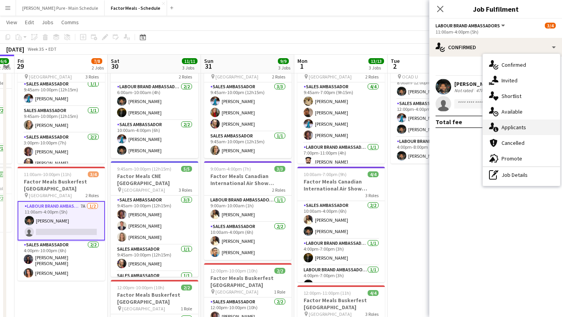
click at [537, 126] on div "single-neutral-actions-information Applicants" at bounding box center [521, 128] width 77 height 16
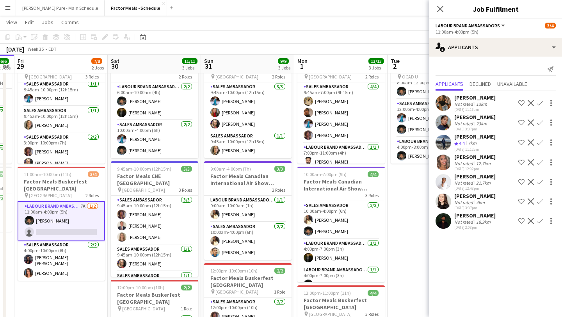
click at [440, 12] on icon "Close pop-in" at bounding box center [440, 9] width 6 height 6
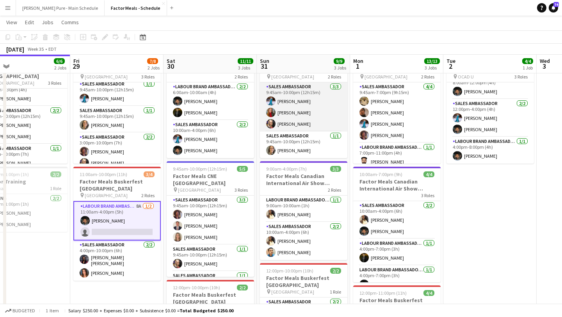
scroll to position [0, 303]
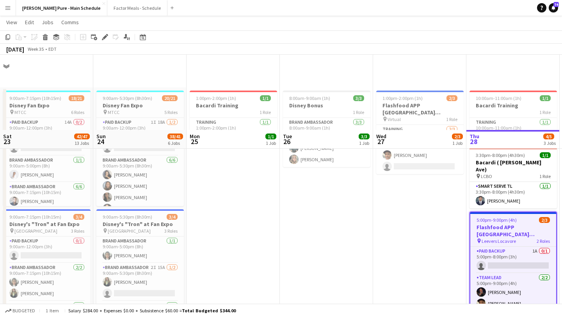
scroll to position [0, 201]
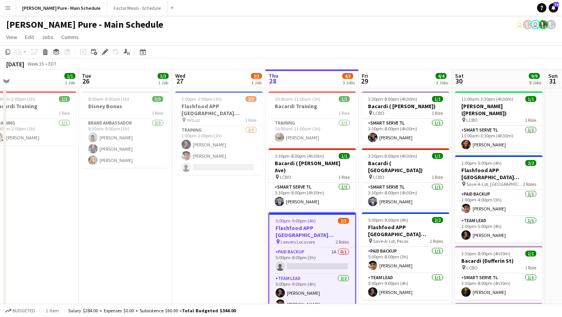
scroll to position [0, 202]
